Goal: Task Accomplishment & Management: Manage account settings

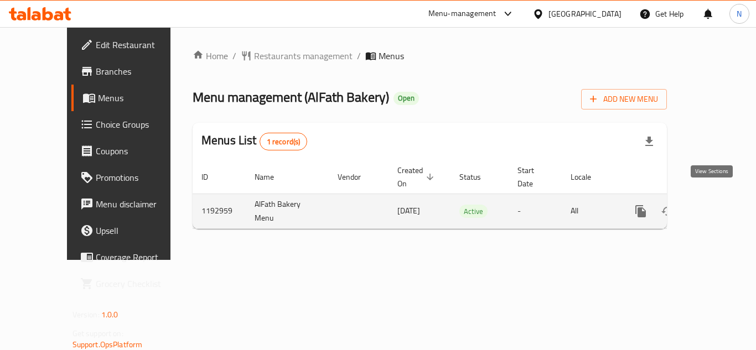
click at [716, 205] on icon "enhanced table" at bounding box center [720, 211] width 13 height 13
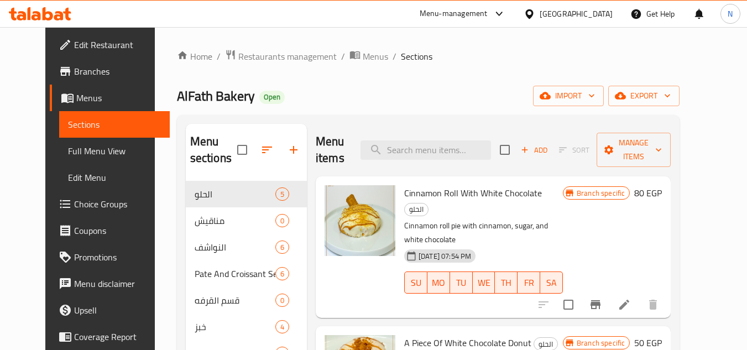
click at [82, 150] on span "Full Menu View" at bounding box center [114, 150] width 93 height 13
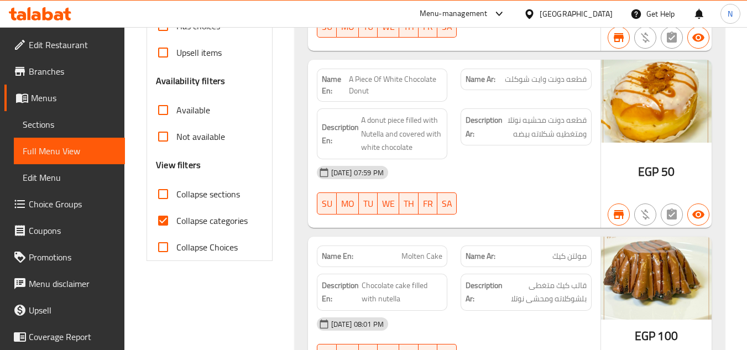
scroll to position [332, 0]
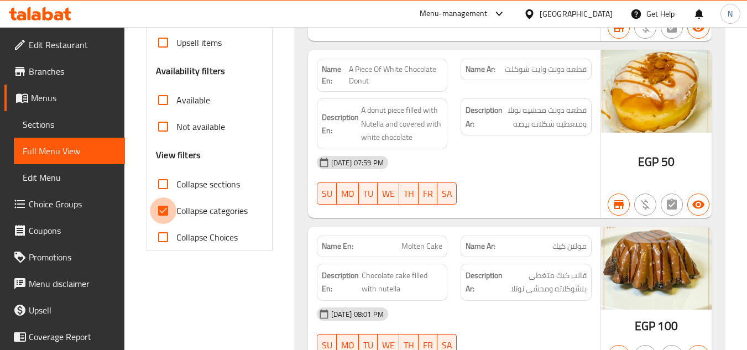
click at [165, 211] on input "Collapse categories" at bounding box center [163, 210] width 27 height 27
checkbox input "false"
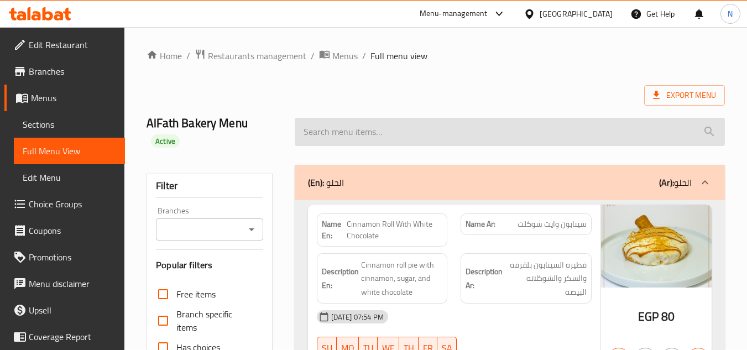
scroll to position [0, 0]
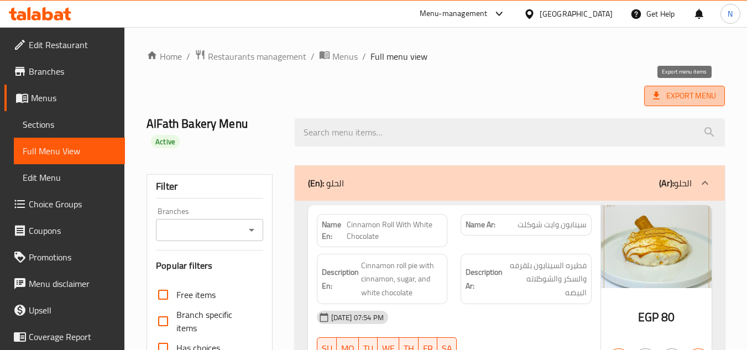
click at [677, 93] on span "Export Menu" at bounding box center [684, 96] width 63 height 14
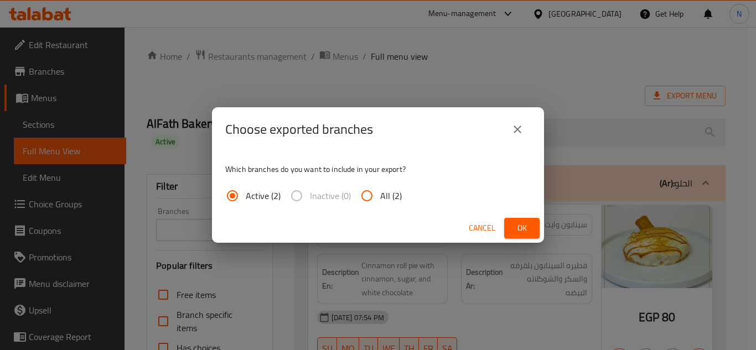
click at [388, 198] on span "All (2)" at bounding box center [391, 195] width 22 height 13
click at [380, 198] on input "All (2)" at bounding box center [367, 196] width 27 height 27
radio input "true"
click at [527, 230] on span "Ok" at bounding box center [522, 228] width 18 height 14
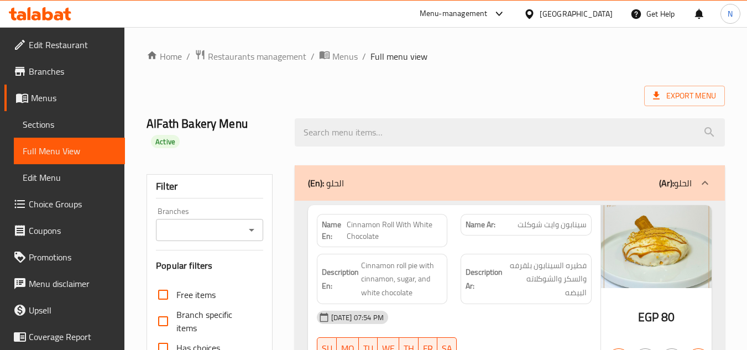
click at [32, 123] on span "Sections" at bounding box center [69, 124] width 93 height 13
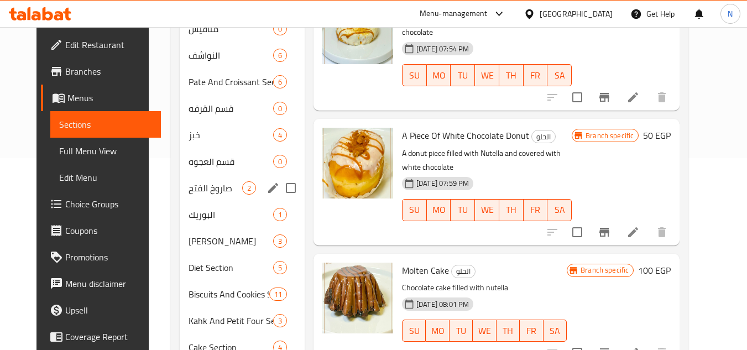
scroll to position [169, 0]
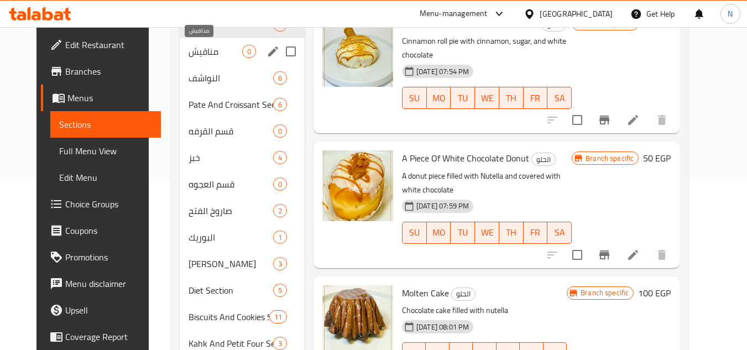
click at [194, 51] on span "مناقيش" at bounding box center [216, 51] width 54 height 13
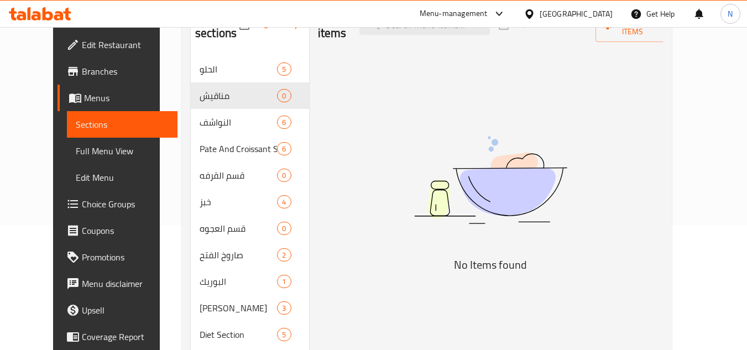
scroll to position [59, 0]
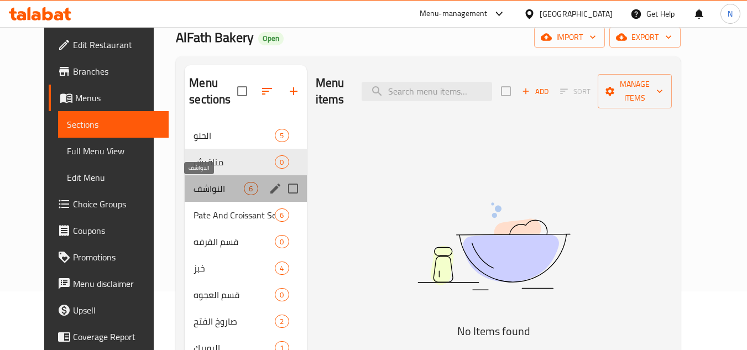
click at [194, 182] on span "النواشف" at bounding box center [219, 188] width 50 height 13
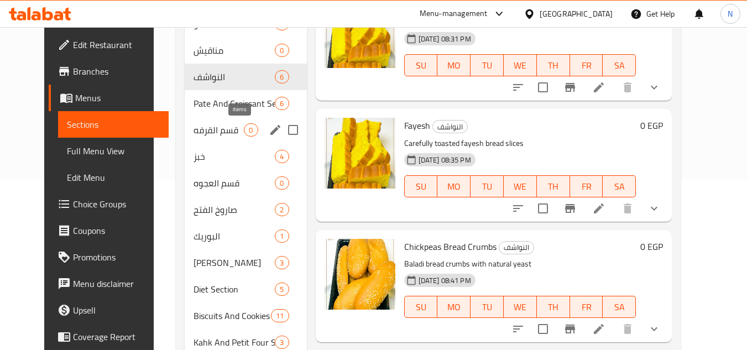
scroll to position [169, 0]
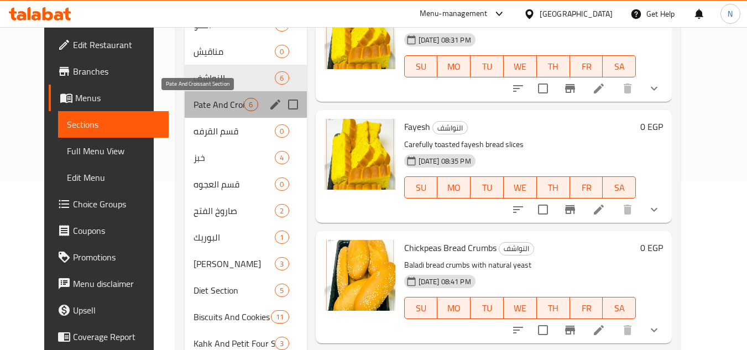
click at [211, 108] on span "Pate And Croissant Section" at bounding box center [219, 104] width 50 height 13
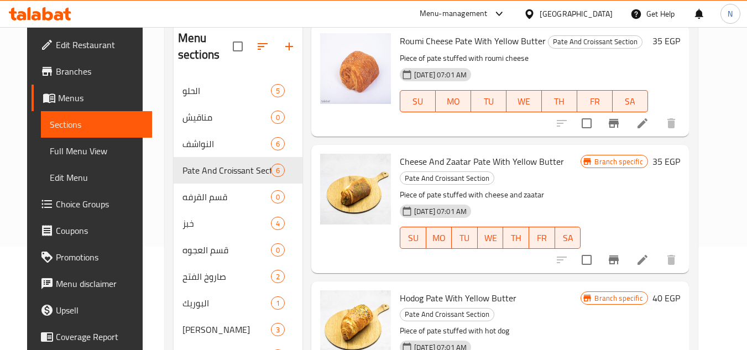
scroll to position [59, 0]
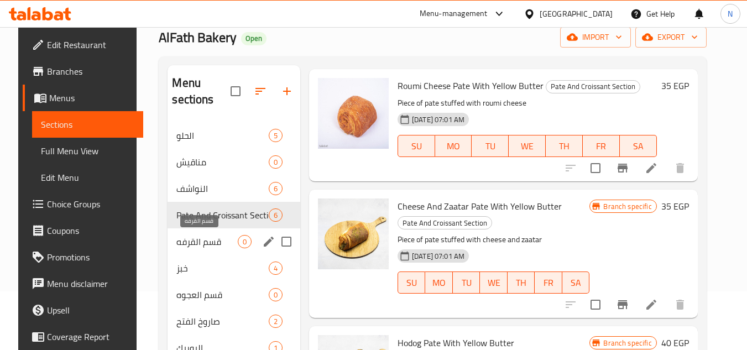
click at [189, 240] on span "قسم القرفه" at bounding box center [206, 241] width 61 height 13
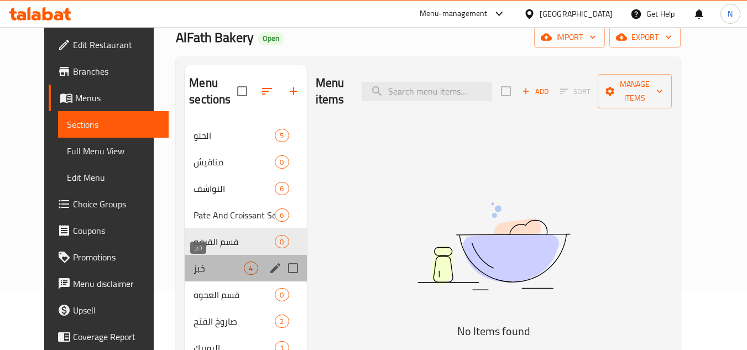
click at [199, 268] on span "خبز" at bounding box center [219, 268] width 50 height 13
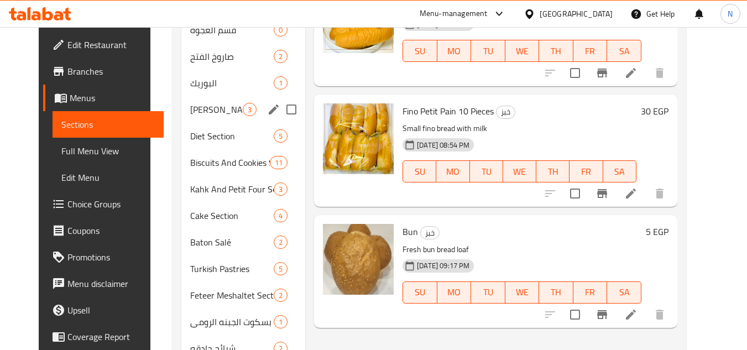
scroll to position [280, 0]
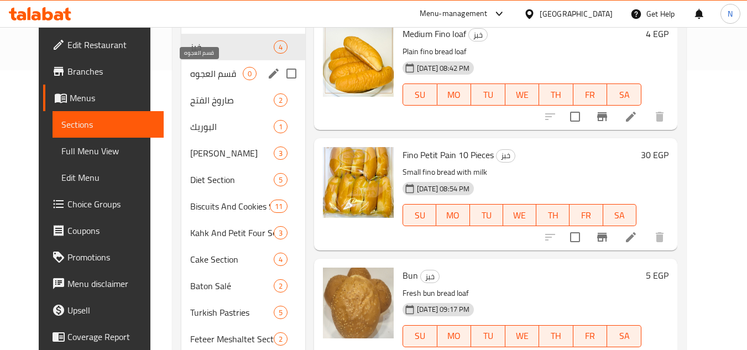
click at [191, 79] on span "قسم العجوه" at bounding box center [216, 73] width 53 height 13
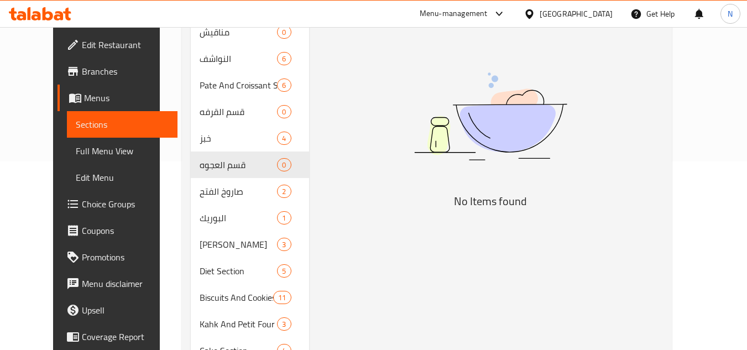
scroll to position [225, 0]
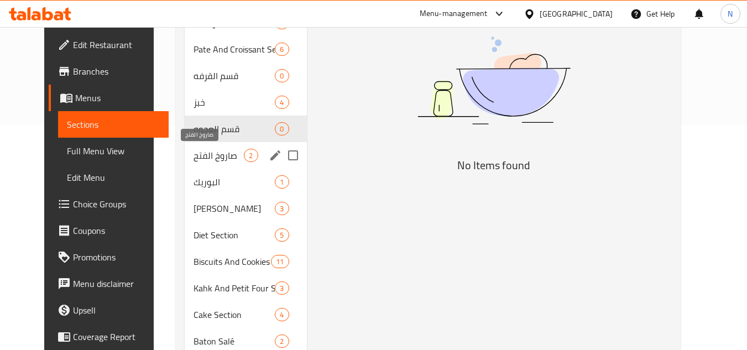
click at [205, 158] on span "صاروخ الفتح" at bounding box center [219, 155] width 50 height 13
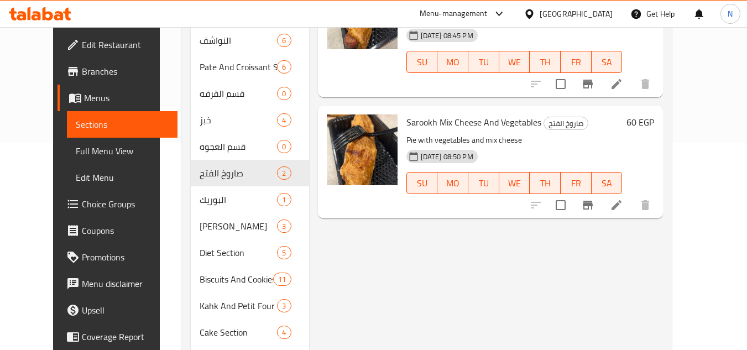
scroll to position [225, 0]
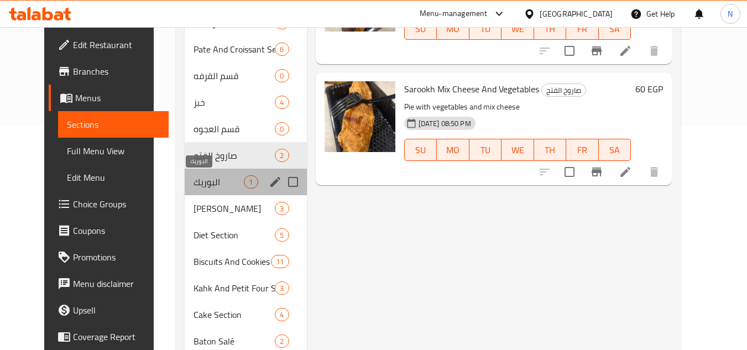
click at [194, 181] on span "البوريك" at bounding box center [219, 181] width 50 height 13
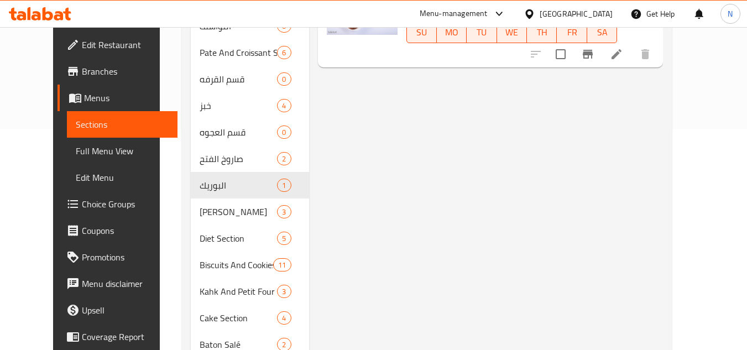
scroll to position [225, 0]
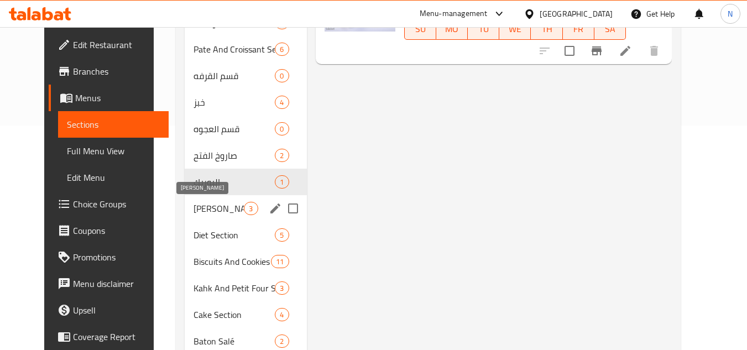
click at [194, 209] on span "[PERSON_NAME]" at bounding box center [219, 208] width 50 height 13
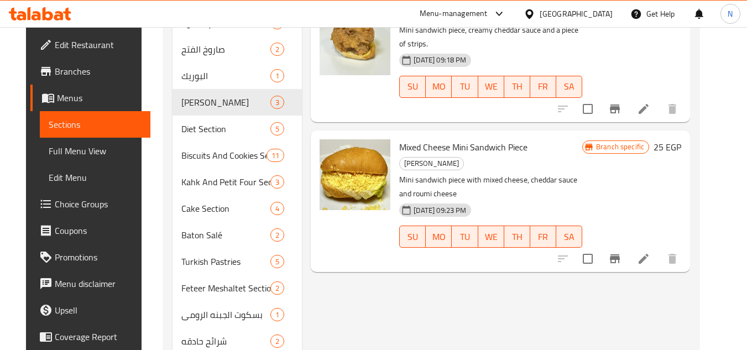
scroll to position [332, 0]
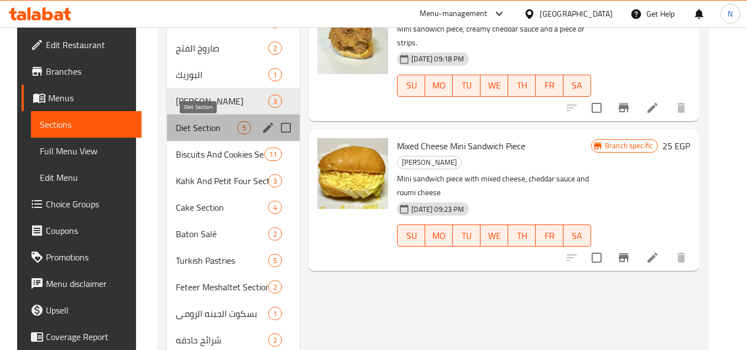
click at [176, 127] on span "Diet Section" at bounding box center [206, 127] width 61 height 13
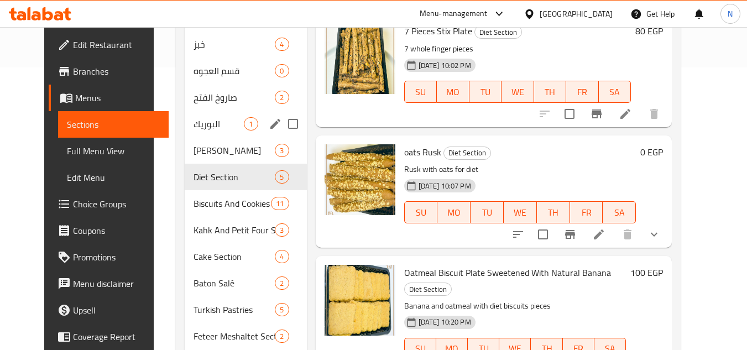
scroll to position [280, 0]
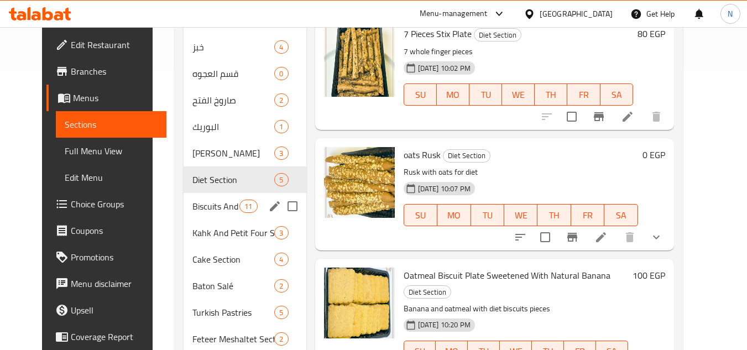
click at [194, 202] on span "Biscuits And Cookies Section" at bounding box center [216, 206] width 47 height 13
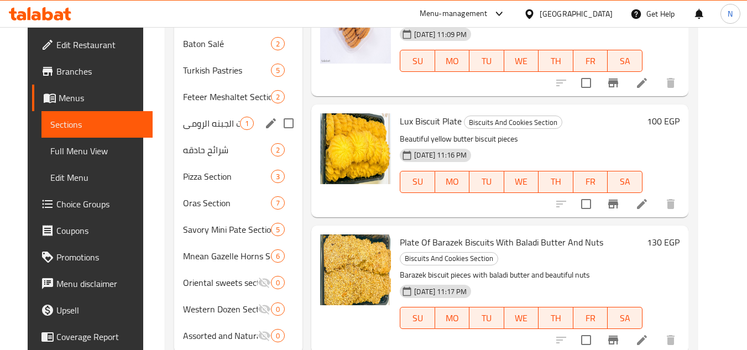
scroll to position [335, 0]
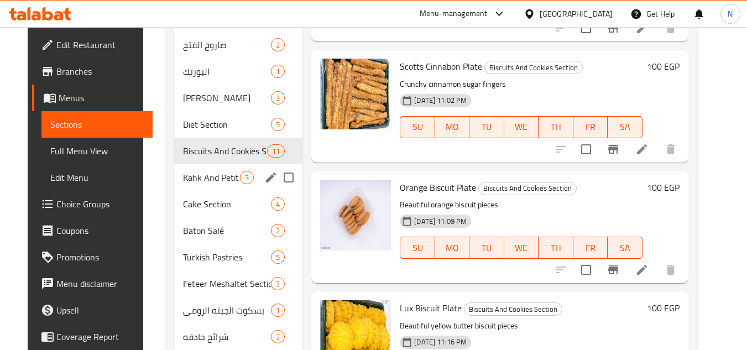
click at [184, 174] on span "Kahk And Petit Four Section" at bounding box center [211, 177] width 57 height 13
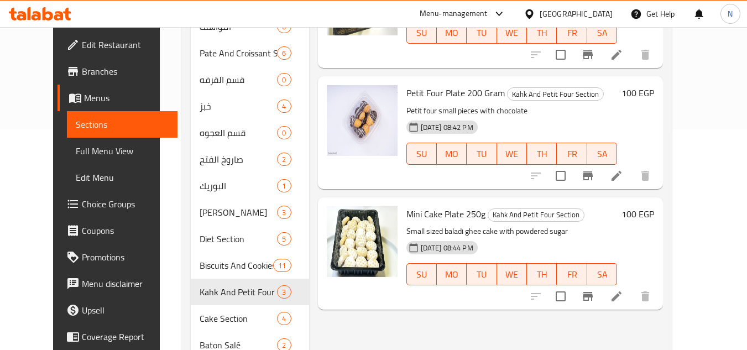
scroll to position [225, 0]
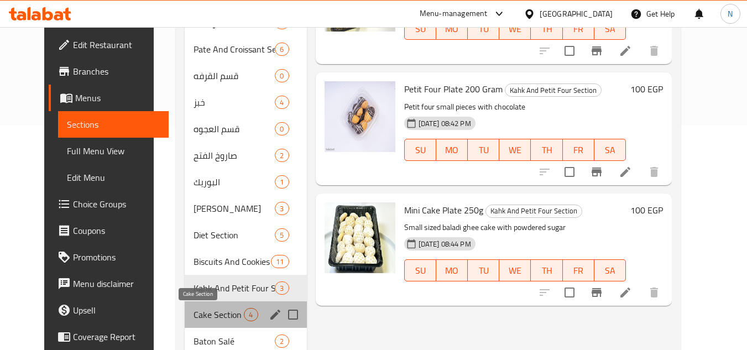
drag, startPoint x: 193, startPoint y: 318, endPoint x: 281, endPoint y: 286, distance: 94.0
click at [194, 317] on span "Cake Section" at bounding box center [219, 314] width 50 height 13
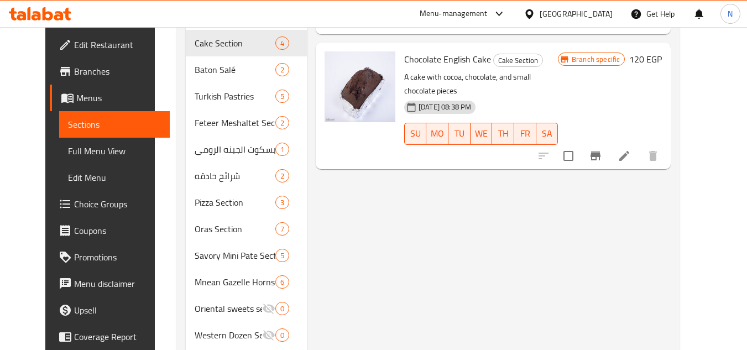
scroll to position [501, 0]
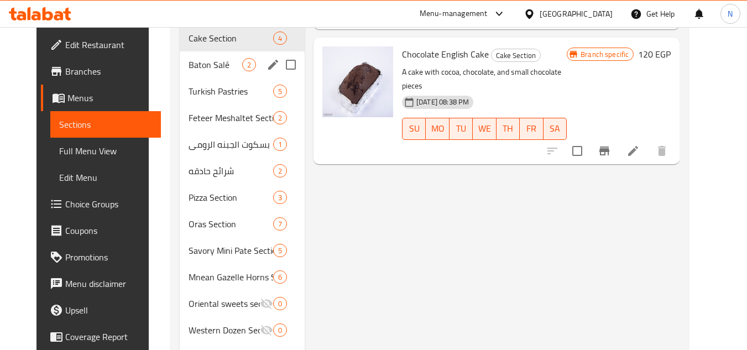
drag, startPoint x: 206, startPoint y: 71, endPoint x: 217, endPoint y: 78, distance: 12.9
click at [206, 71] on div "Baton Salé 2" at bounding box center [242, 64] width 125 height 27
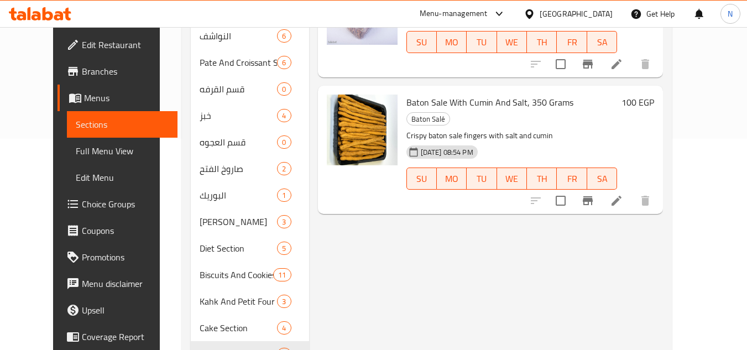
scroll to position [280, 0]
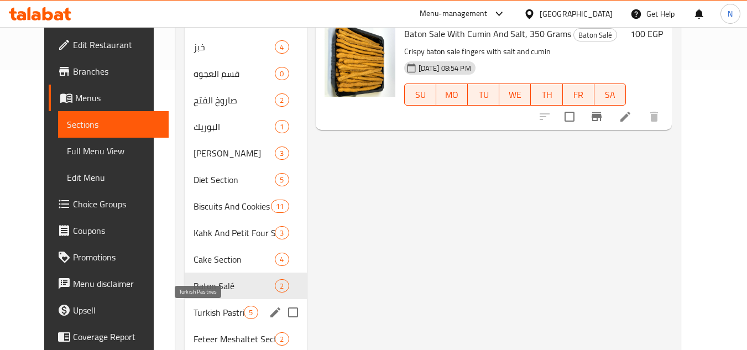
click at [201, 313] on span "Turkish Pastries" at bounding box center [219, 312] width 50 height 13
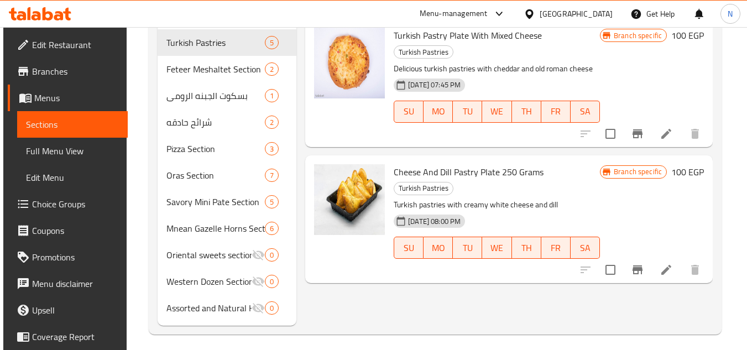
scroll to position [557, 0]
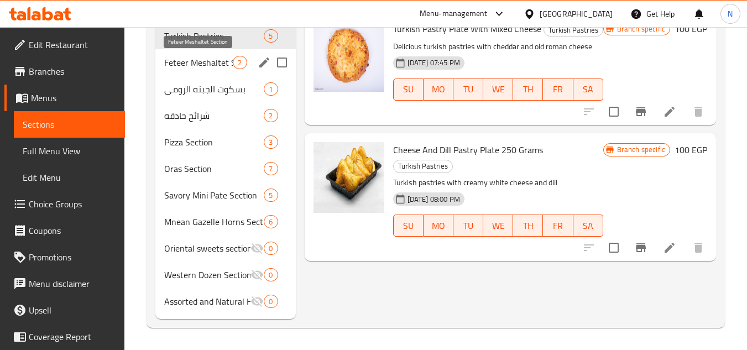
click at [202, 66] on span "Feteer Meshaltet Section" at bounding box center [198, 62] width 69 height 13
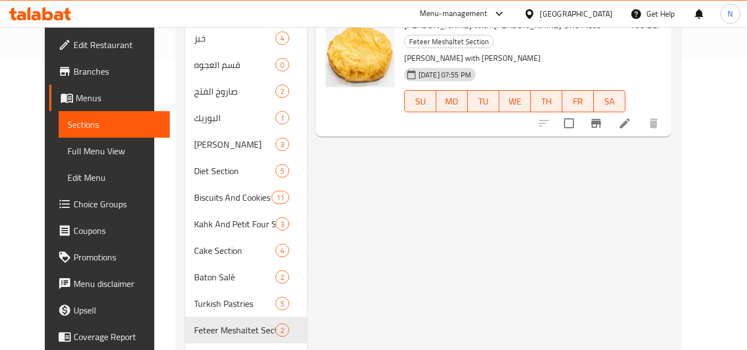
scroll to position [335, 0]
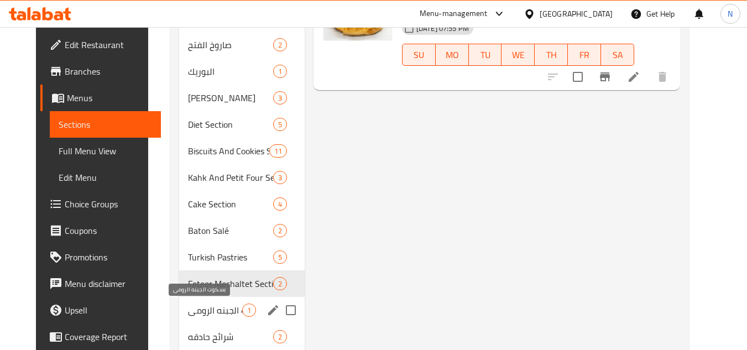
click at [190, 313] on span "بسكوت الجبنه الرومى" at bounding box center [215, 310] width 54 height 13
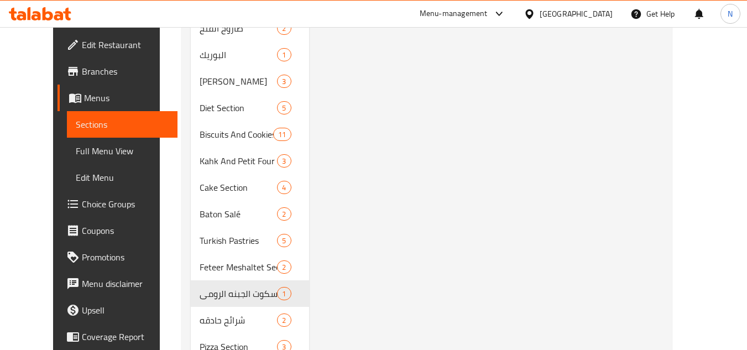
scroll to position [391, 0]
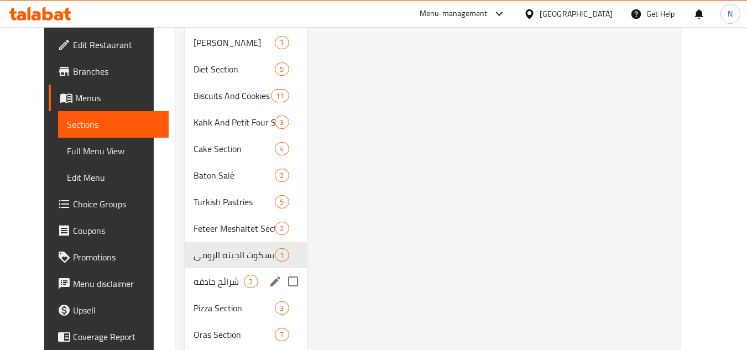
click at [194, 282] on span "شرائح حادقه" at bounding box center [219, 281] width 50 height 13
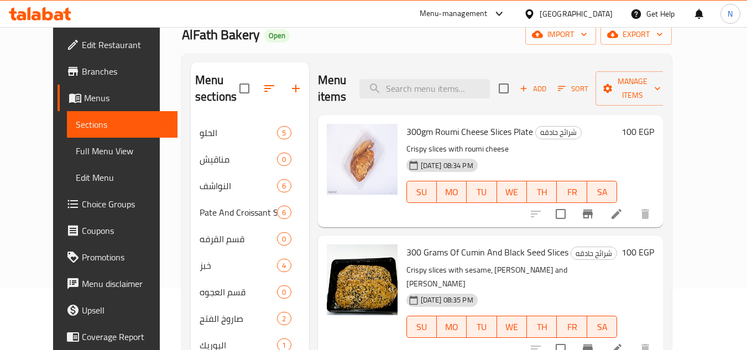
scroll to position [59, 0]
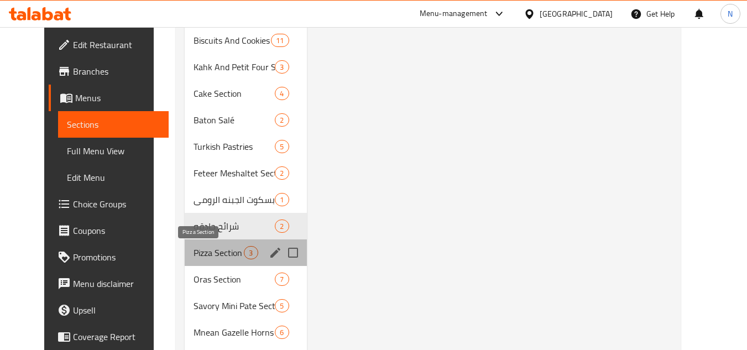
click at [207, 257] on span "Pizza Section" at bounding box center [219, 252] width 50 height 13
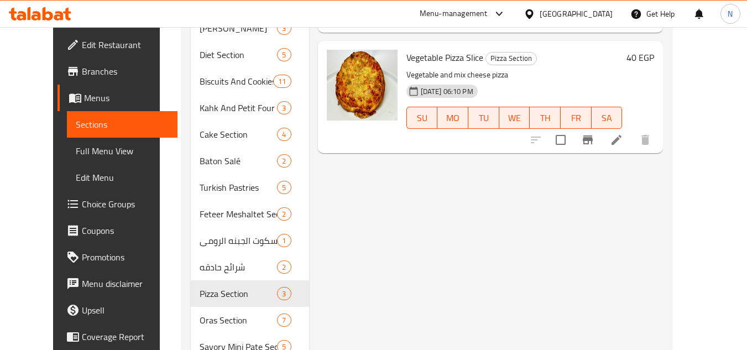
scroll to position [446, 0]
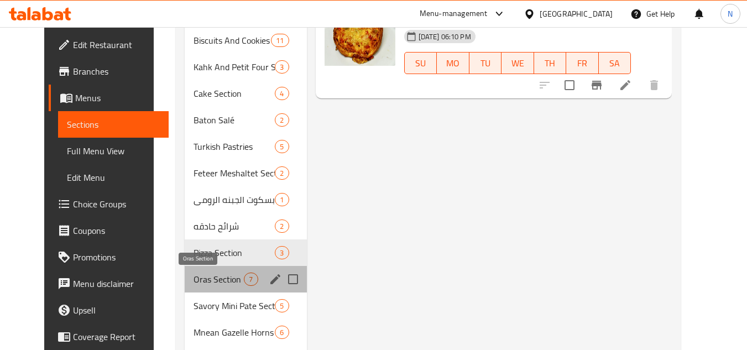
click at [194, 279] on span "Oras Section" at bounding box center [219, 279] width 50 height 13
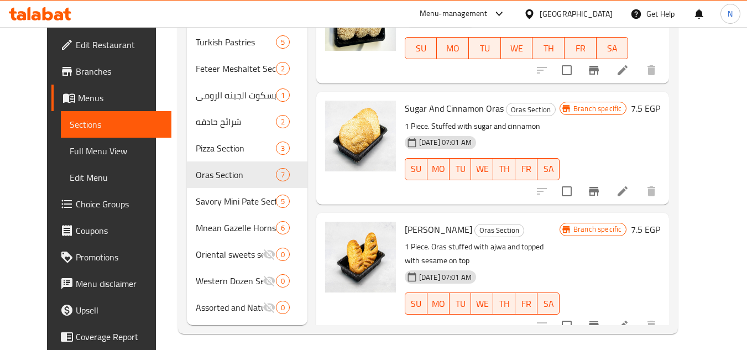
scroll to position [557, 0]
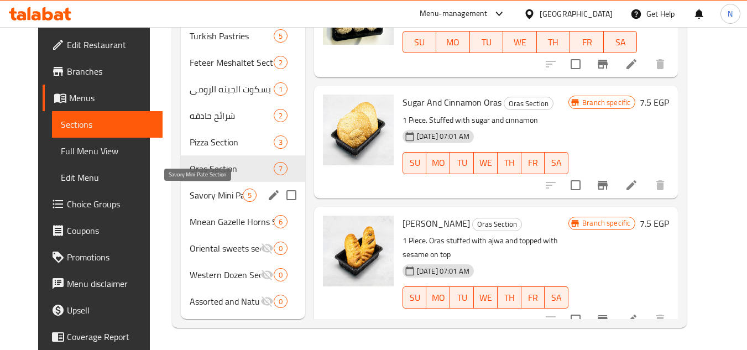
click at [191, 198] on span "Savory Mini Pate Section" at bounding box center [216, 195] width 53 height 13
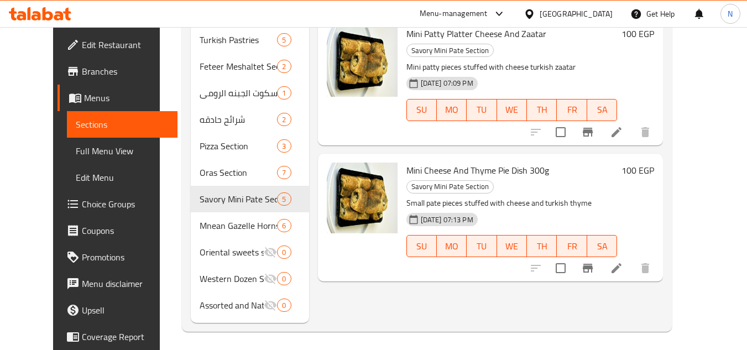
scroll to position [557, 0]
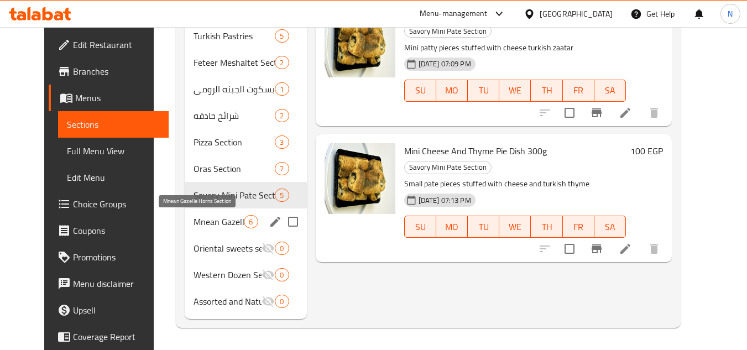
click at [207, 225] on span "Mnean Gazelle Horns Section" at bounding box center [219, 221] width 50 height 13
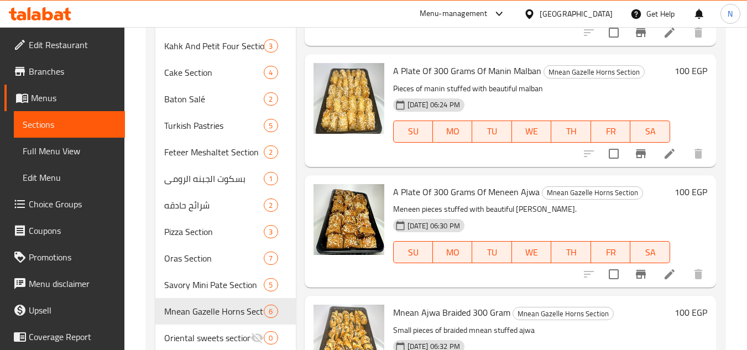
scroll to position [557, 0]
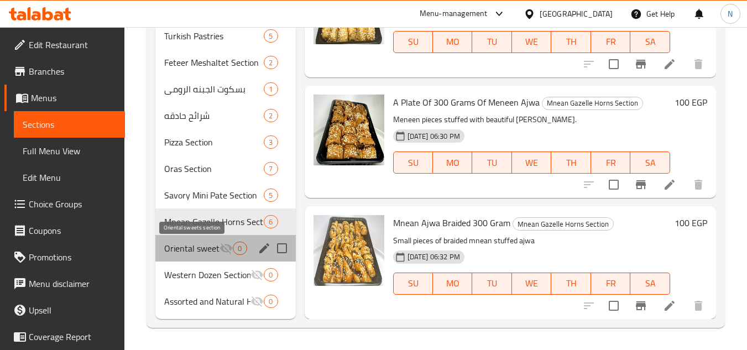
click at [215, 247] on span "Oriental sweets section" at bounding box center [191, 248] width 55 height 13
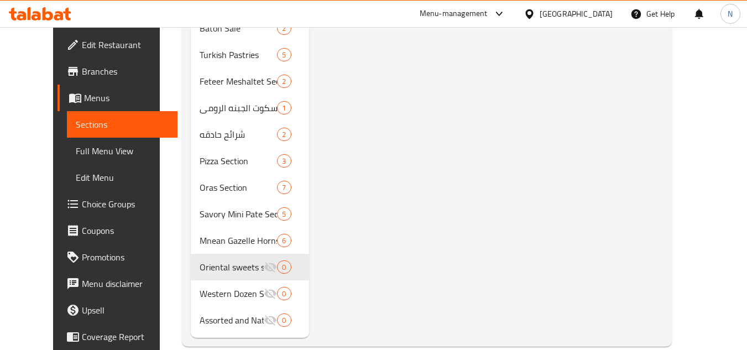
scroll to position [557, 0]
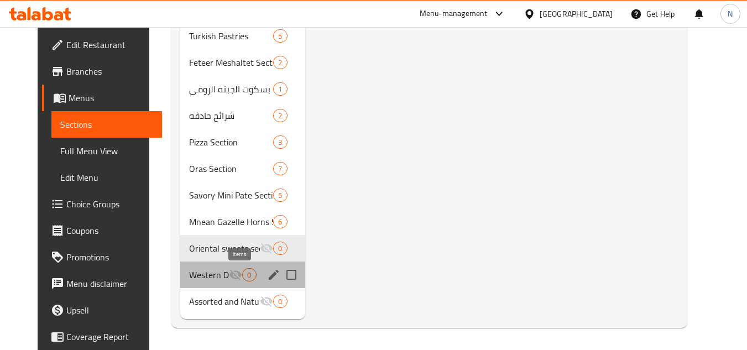
drag, startPoint x: 235, startPoint y: 274, endPoint x: 318, endPoint y: 261, distance: 84.7
click at [243, 274] on span "0" at bounding box center [249, 275] width 13 height 11
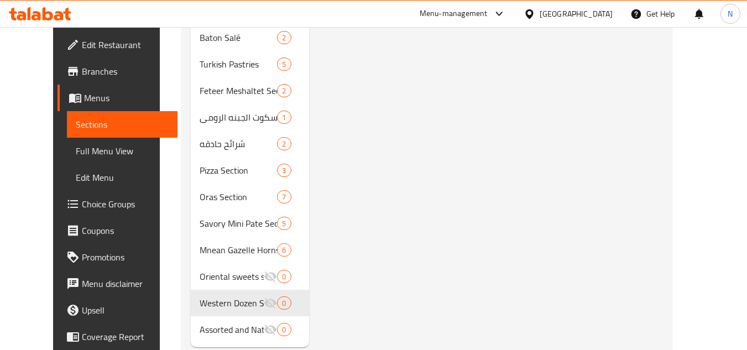
scroll to position [557, 0]
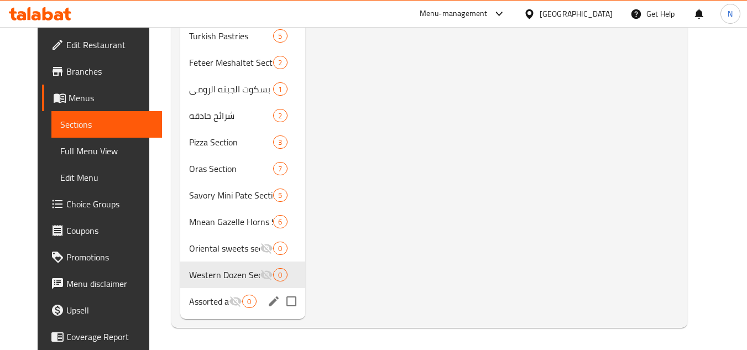
click at [210, 288] on div "Assorted and Natural Honey 0" at bounding box center [242, 301] width 124 height 27
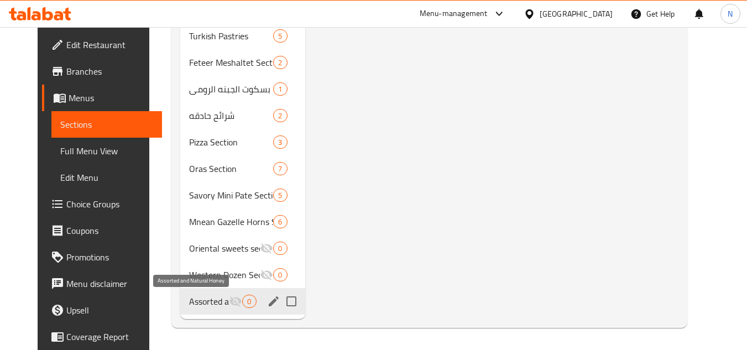
click at [205, 298] on span "Assorted and Natural Honey" at bounding box center [209, 301] width 40 height 13
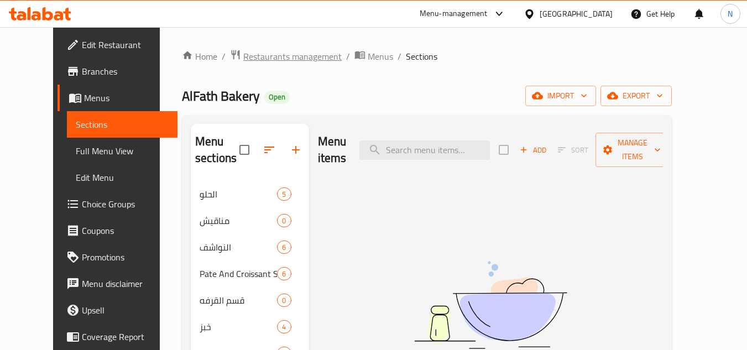
click at [278, 60] on span "Restaurants management" at bounding box center [292, 56] width 98 height 13
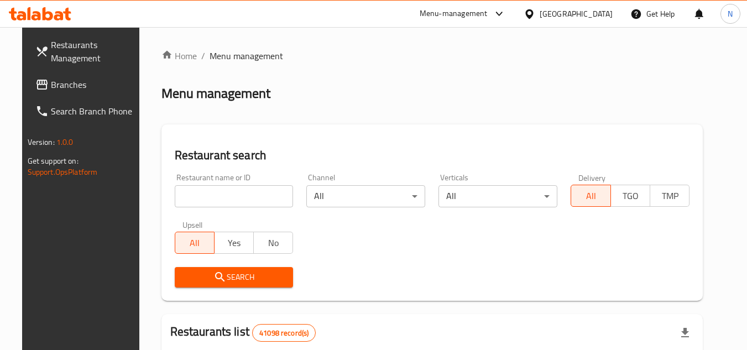
click at [603, 14] on div "[GEOGRAPHIC_DATA]" at bounding box center [576, 14] width 73 height 12
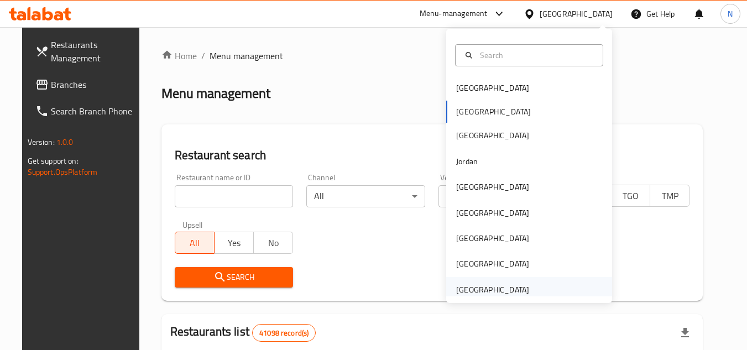
click at [522, 291] on div "[GEOGRAPHIC_DATA]" at bounding box center [493, 289] width 91 height 25
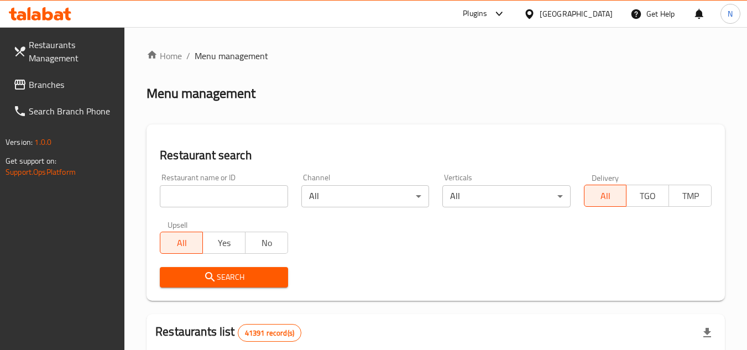
click at [206, 179] on div "Restaurant name or ID Restaurant name or ID" at bounding box center [224, 191] width 128 height 34
click at [186, 197] on input "search" at bounding box center [224, 196] width 128 height 22
paste input "77562"
type input "77562"
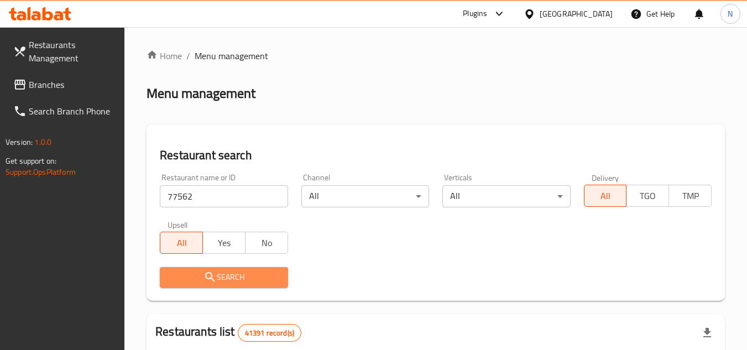
click at [254, 277] on span "Search" at bounding box center [224, 278] width 110 height 14
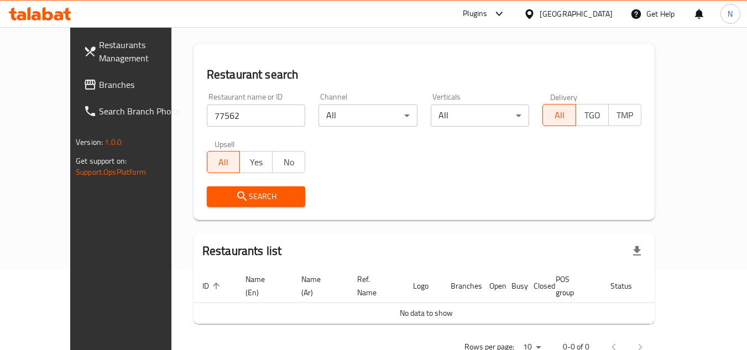
scroll to position [102, 0]
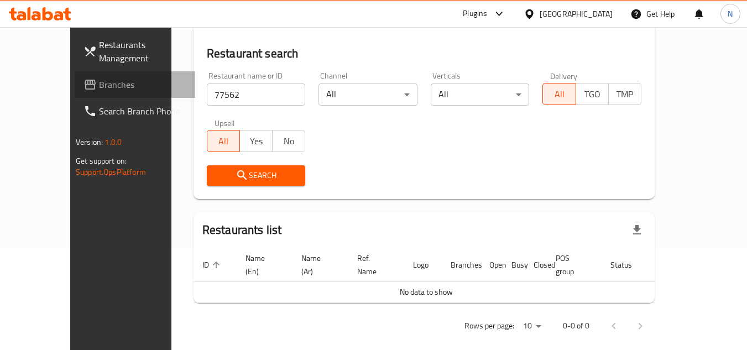
click at [99, 85] on span "Branches" at bounding box center [142, 84] width 87 height 13
